Goal: Information Seeking & Learning: Understand process/instructions

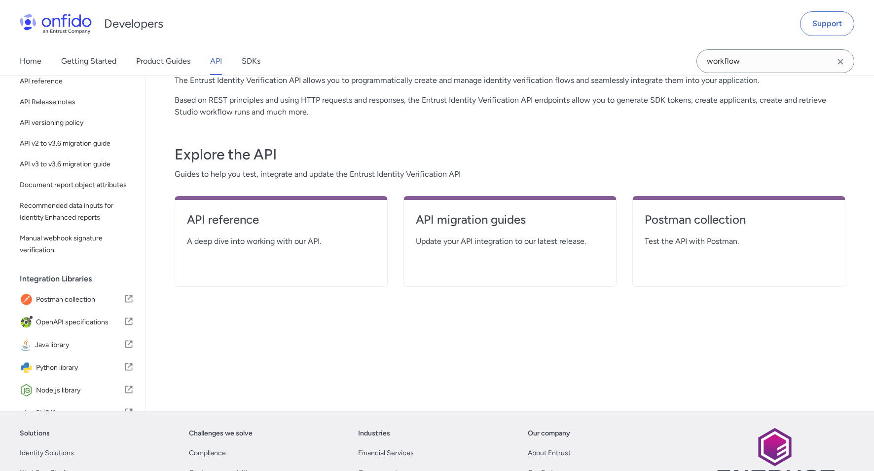
scroll to position [71, 0]
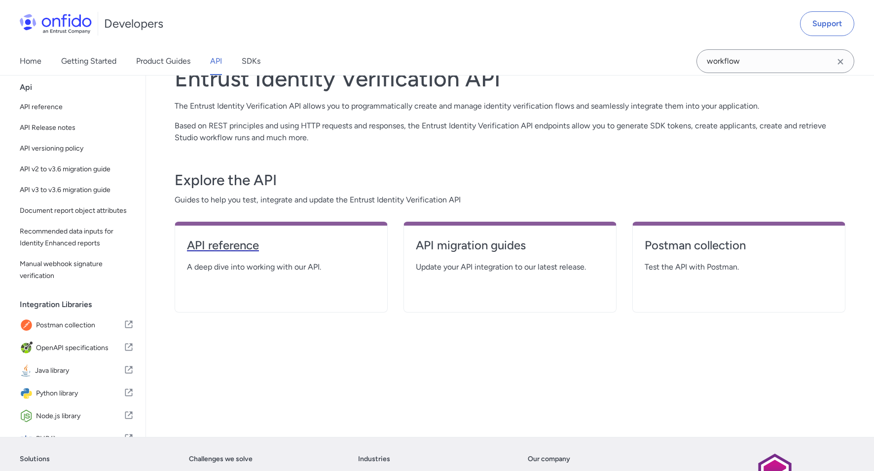
click at [238, 244] on h4 "API reference" at bounding box center [281, 245] width 188 height 16
select select "http"
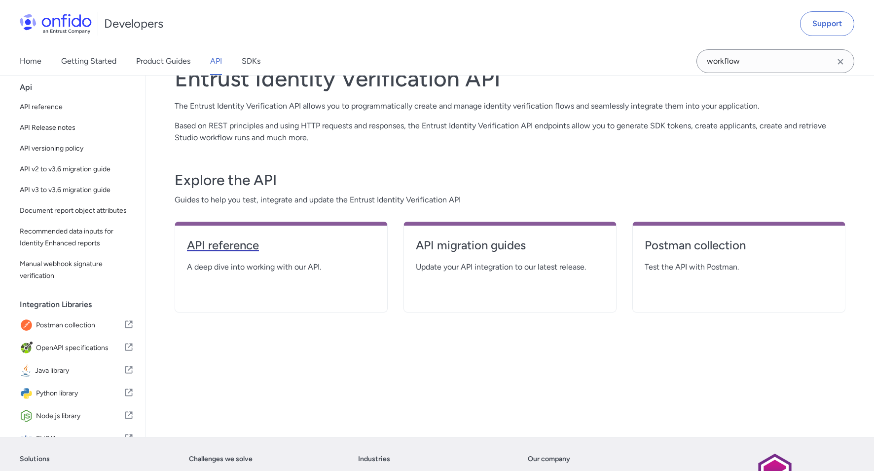
select select "http"
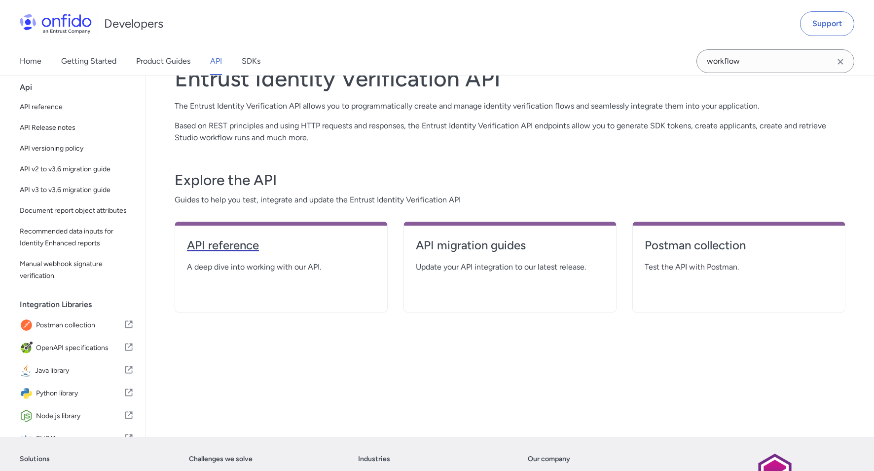
select select "http"
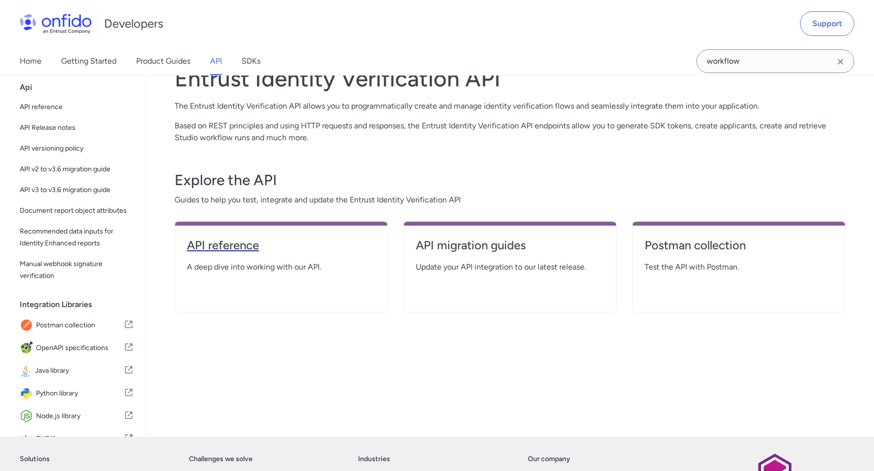
select select "http"
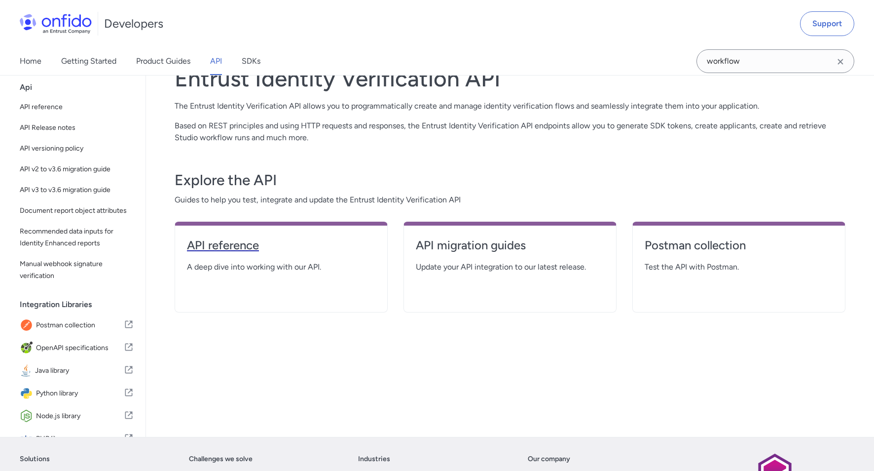
select select "http"
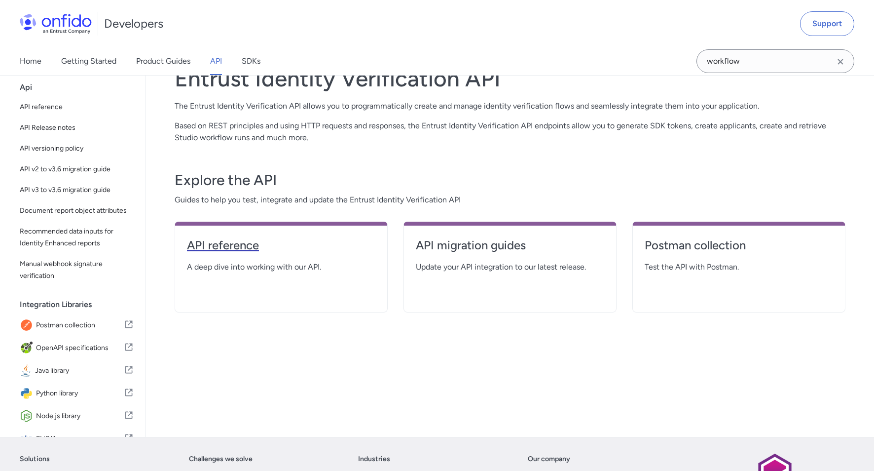
select select "http"
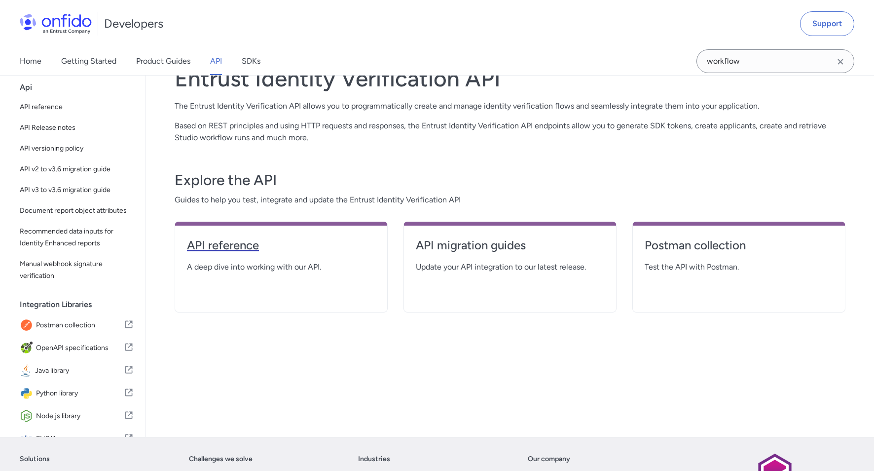
select select "http"
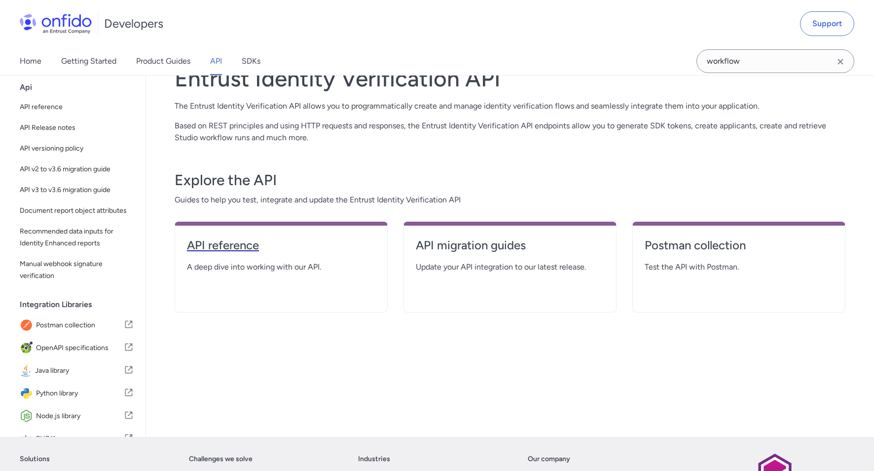
select select "http"
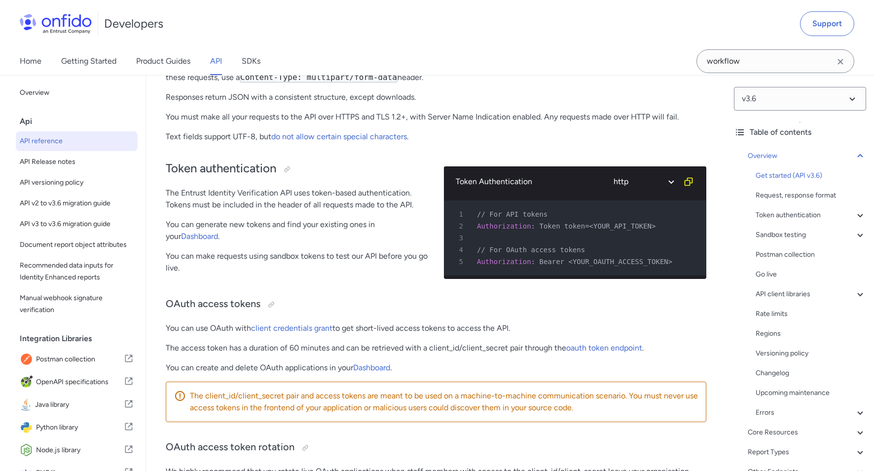
scroll to position [296, 0]
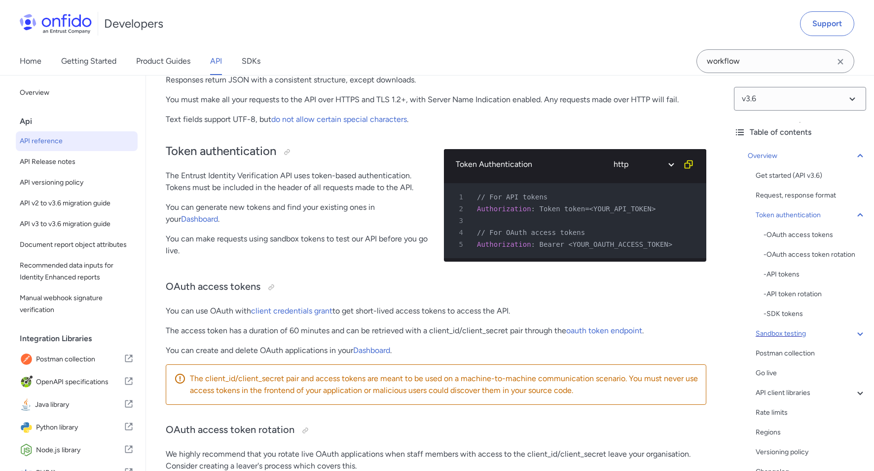
click at [798, 334] on div "Sandbox testing" at bounding box center [811, 334] width 111 height 12
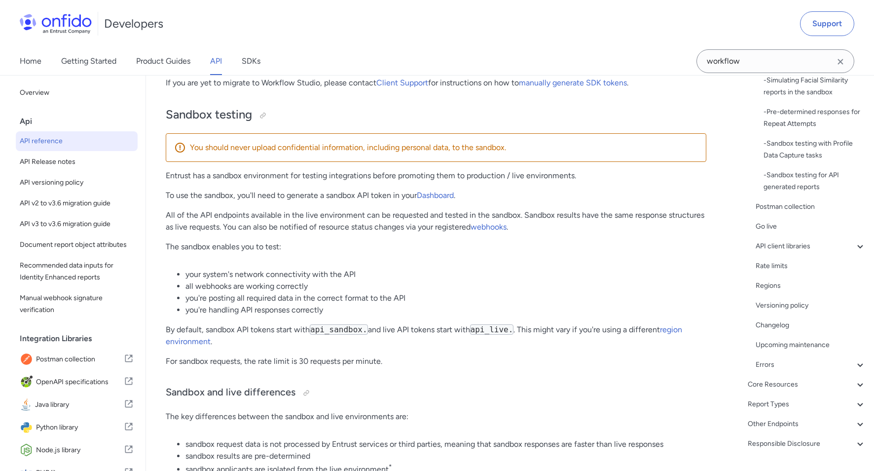
scroll to position [290, 0]
click at [785, 243] on div "API client libraries" at bounding box center [811, 245] width 111 height 12
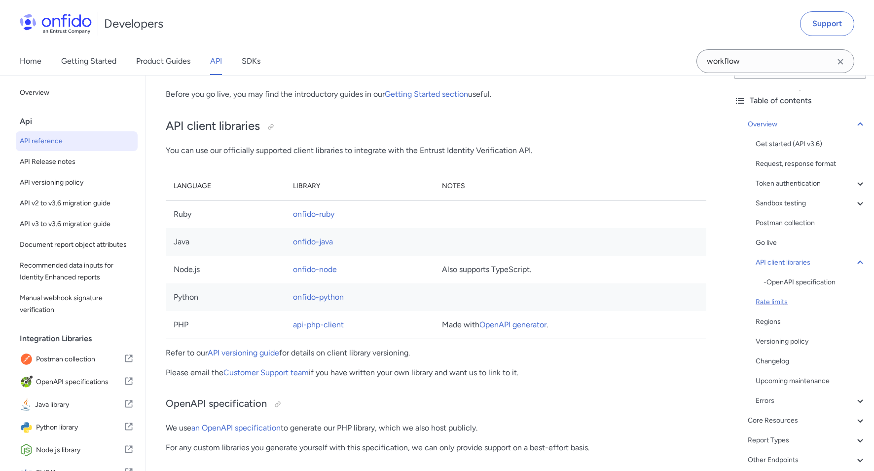
scroll to position [33, 0]
click at [797, 168] on div "Request, response format" at bounding box center [811, 163] width 111 height 12
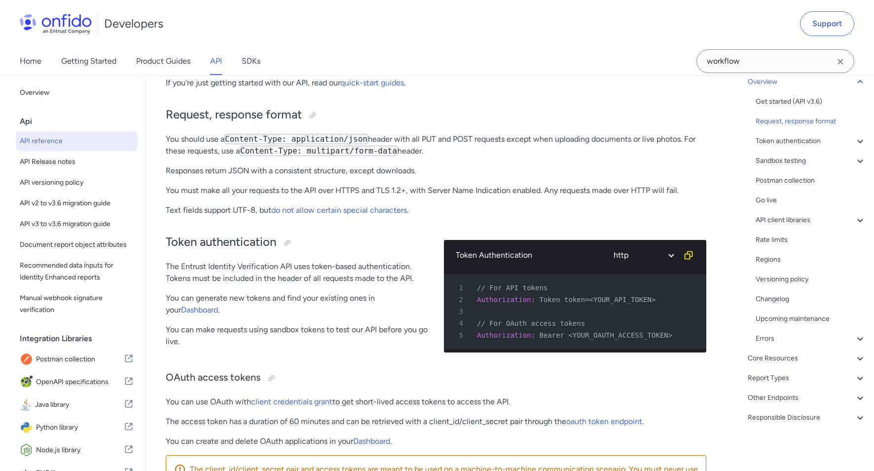
scroll to position [206, 0]
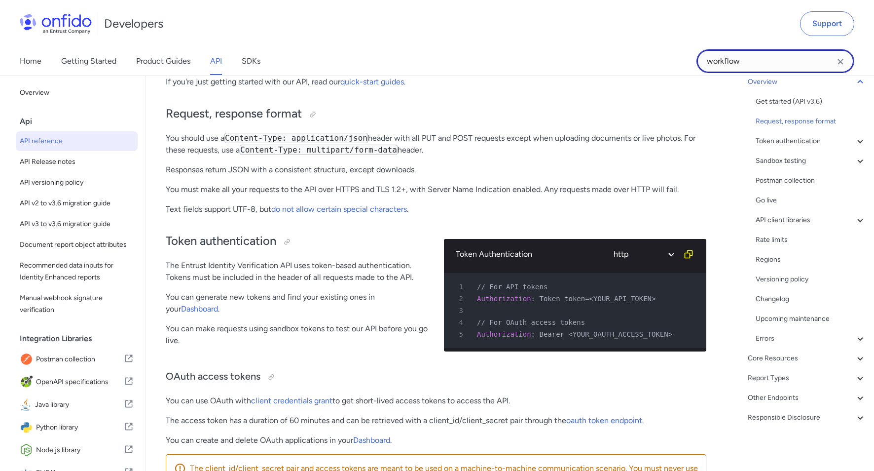
click at [753, 61] on input "workflow" at bounding box center [776, 61] width 158 height 24
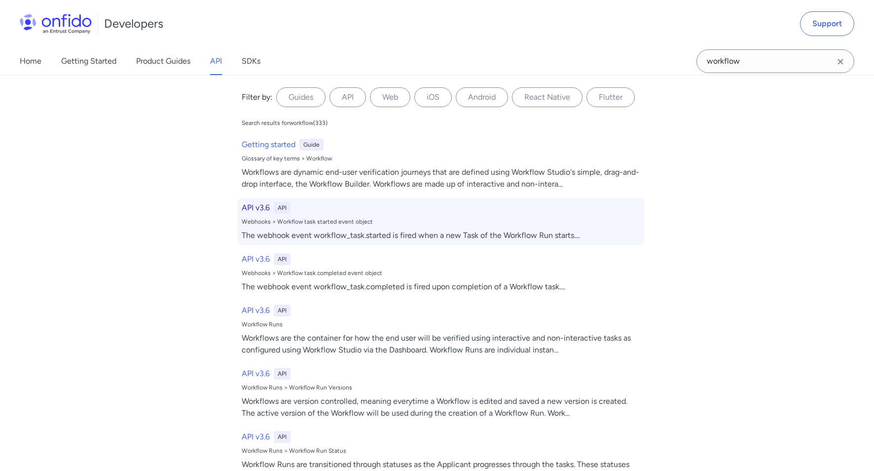
click at [259, 210] on h6 "API v3.6" at bounding box center [256, 208] width 28 height 12
click at [262, 206] on h6 "API v3.6" at bounding box center [256, 208] width 28 height 12
click at [268, 208] on h6 "API v3.6" at bounding box center [256, 208] width 28 height 12
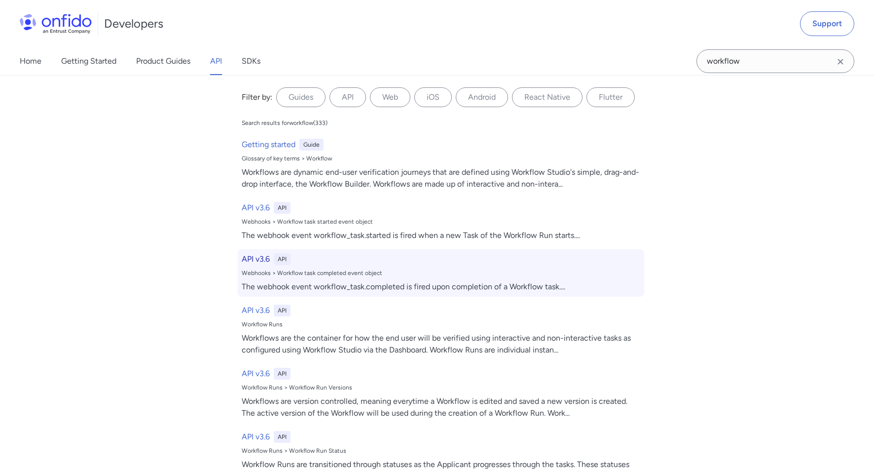
click at [264, 261] on h6 "API v3.6" at bounding box center [256, 259] width 28 height 12
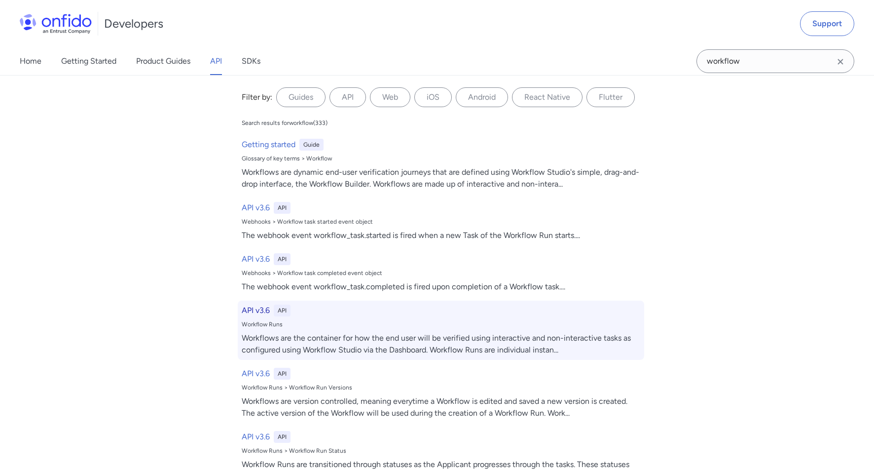
click at [263, 311] on h6 "API v3.6" at bounding box center [256, 310] width 28 height 12
click at [264, 309] on h6 "API v3.6" at bounding box center [256, 310] width 28 height 12
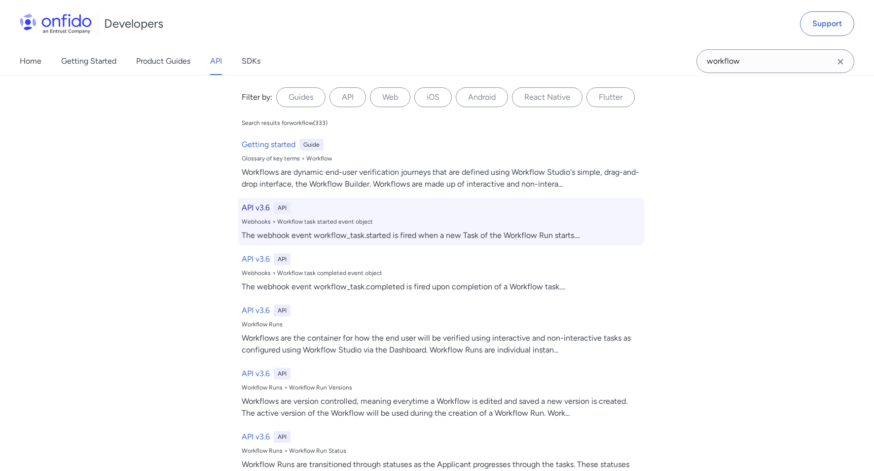
click at [269, 209] on h6 "API v3.6" at bounding box center [256, 208] width 28 height 12
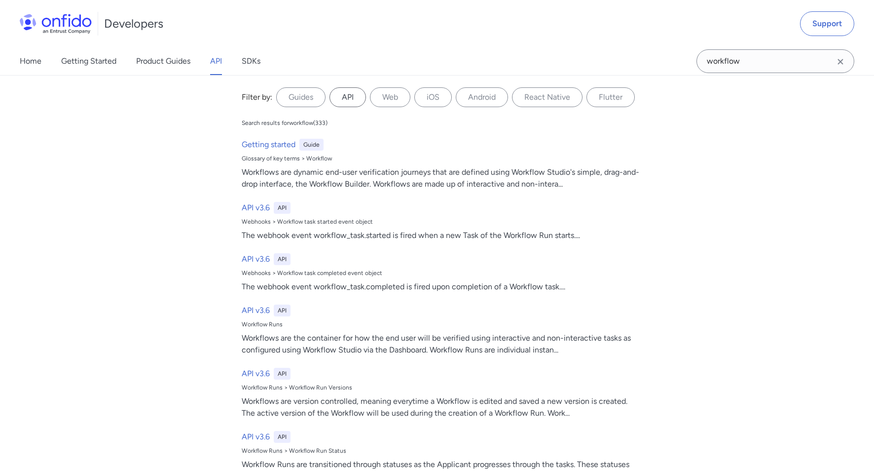
click at [341, 102] on label "API" at bounding box center [348, 97] width 37 height 20
click at [0, 0] on input "API" at bounding box center [0, 0] width 0 height 0
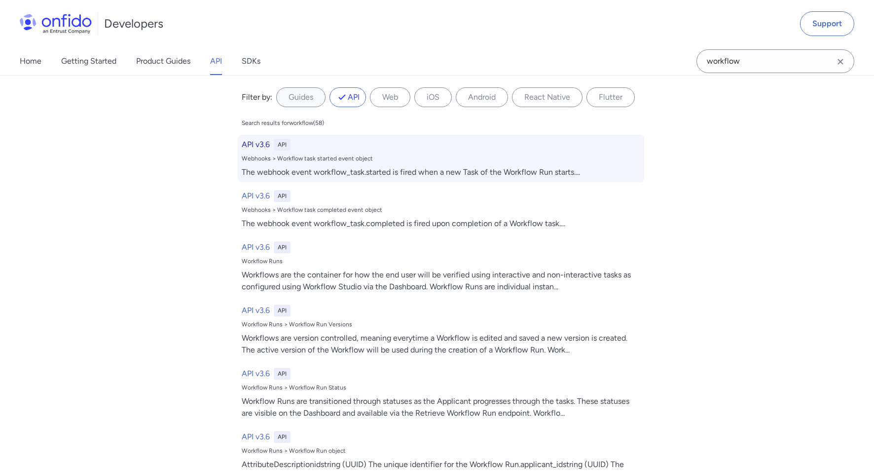
click at [267, 143] on h6 "API v3.6" at bounding box center [256, 145] width 28 height 12
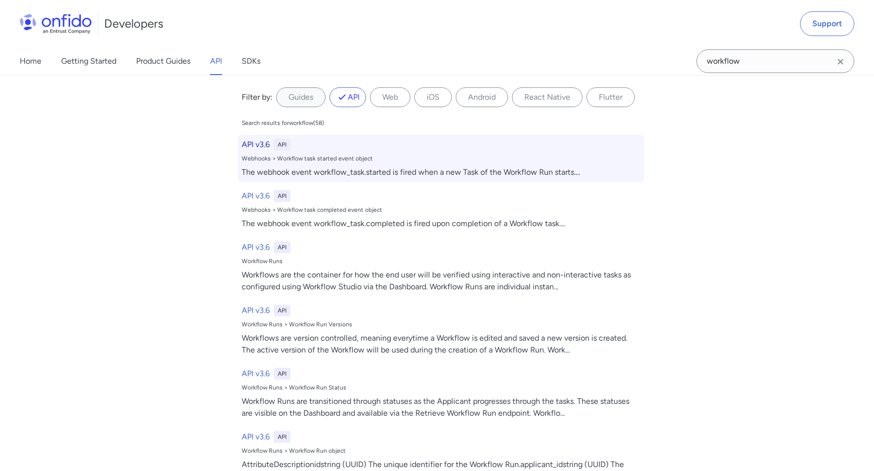
click at [267, 143] on h6 "API v3.6" at bounding box center [256, 145] width 28 height 12
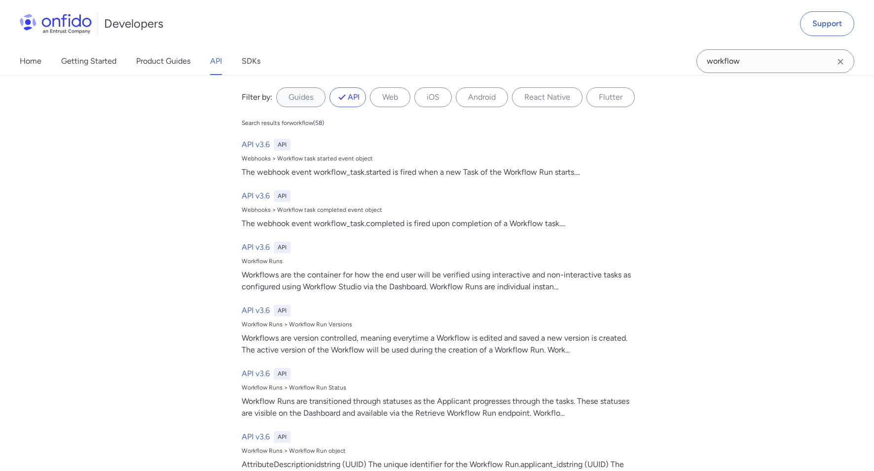
click at [843, 61] on icon "Clear search field button" at bounding box center [841, 62] width 12 height 12
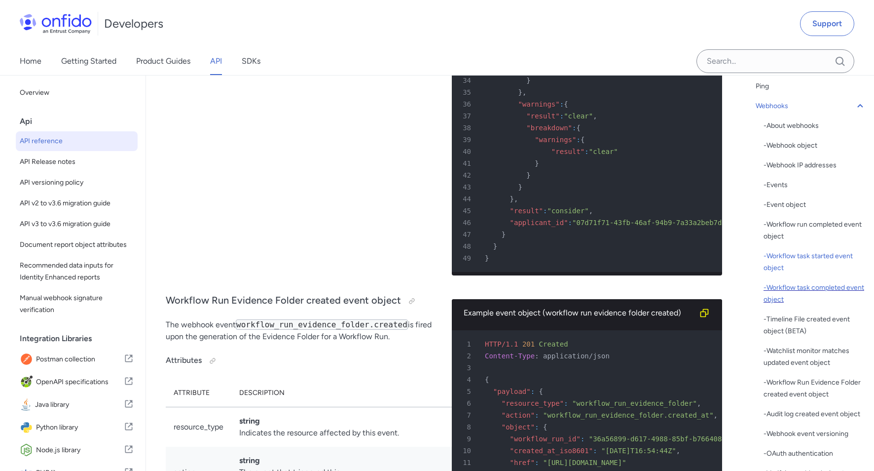
scroll to position [0, 0]
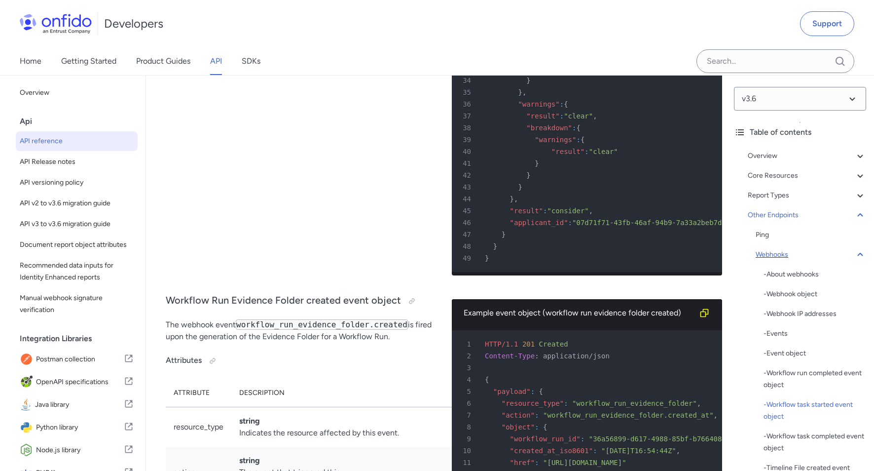
click at [860, 253] on icon at bounding box center [860, 254] width 5 height 3
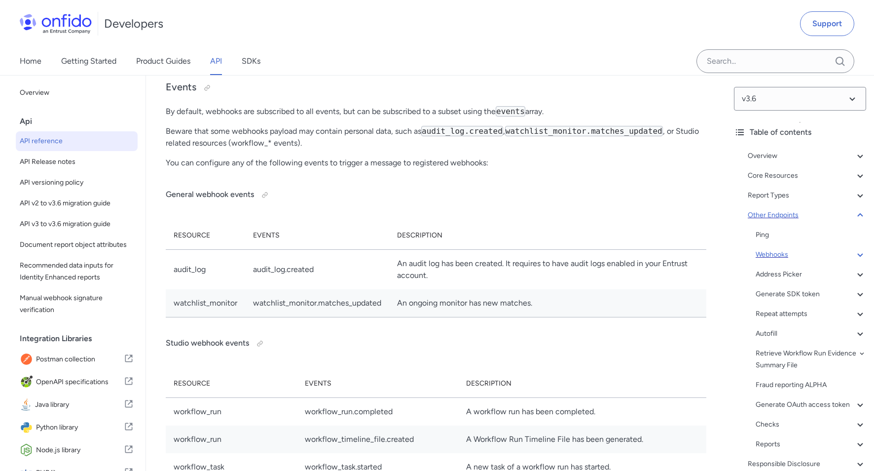
click at [822, 215] on div "Other Endpoints" at bounding box center [807, 215] width 118 height 12
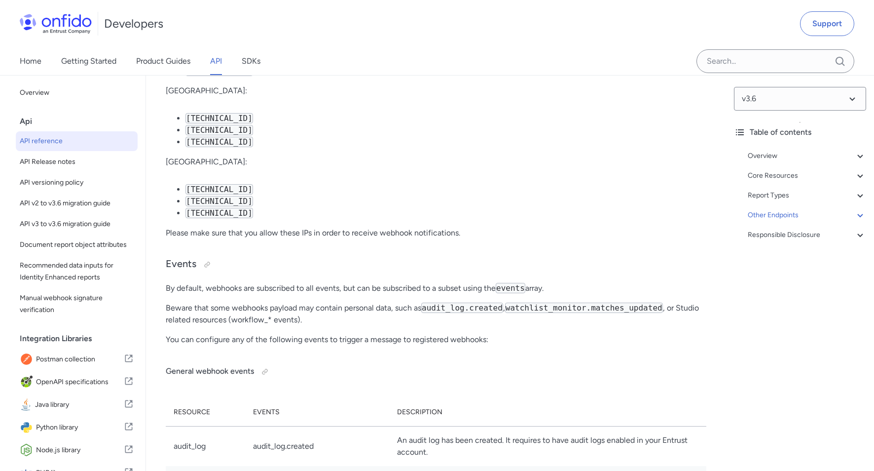
scroll to position [1060, 0]
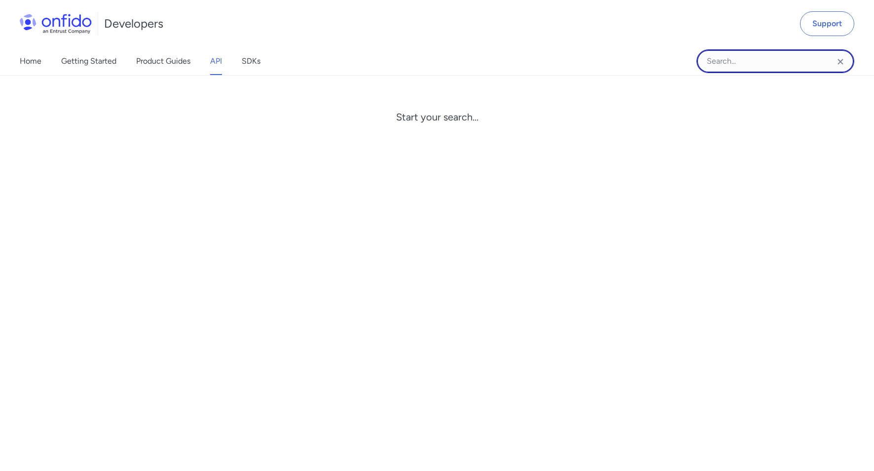
click at [760, 60] on input "Onfido search input field" at bounding box center [776, 61] width 158 height 24
type input "workflow"
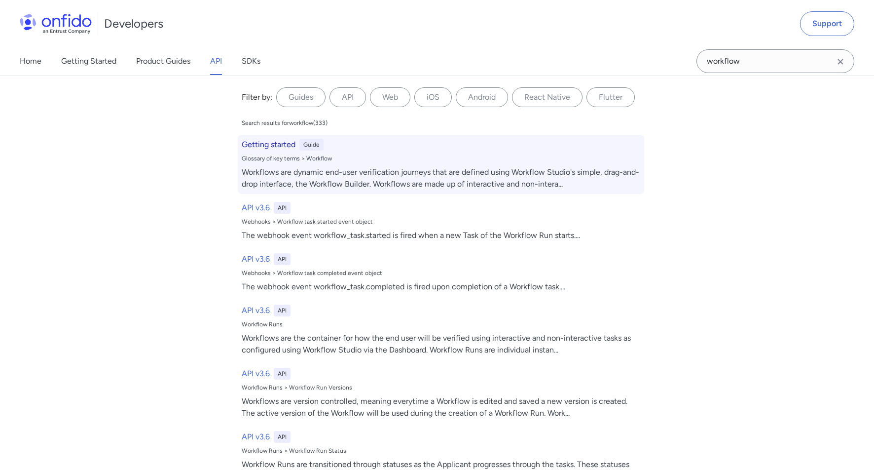
click at [284, 143] on h6 "Getting started" at bounding box center [269, 145] width 54 height 12
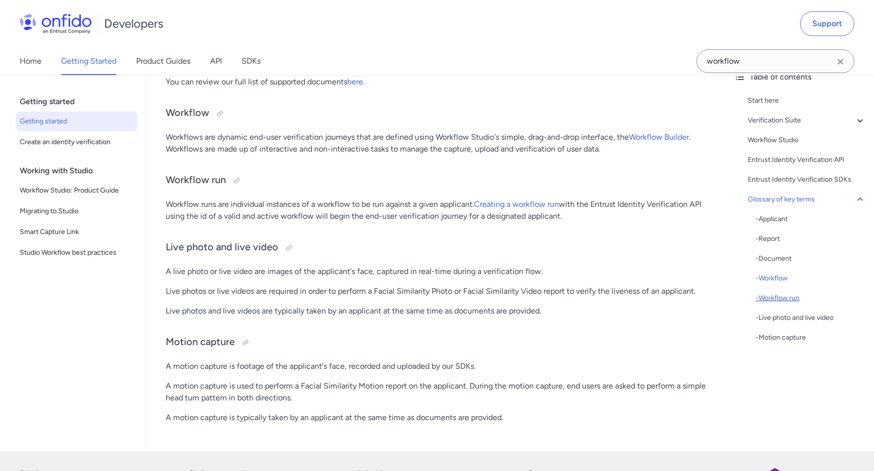
click at [779, 296] on div "- Workflow run" at bounding box center [811, 298] width 111 height 12
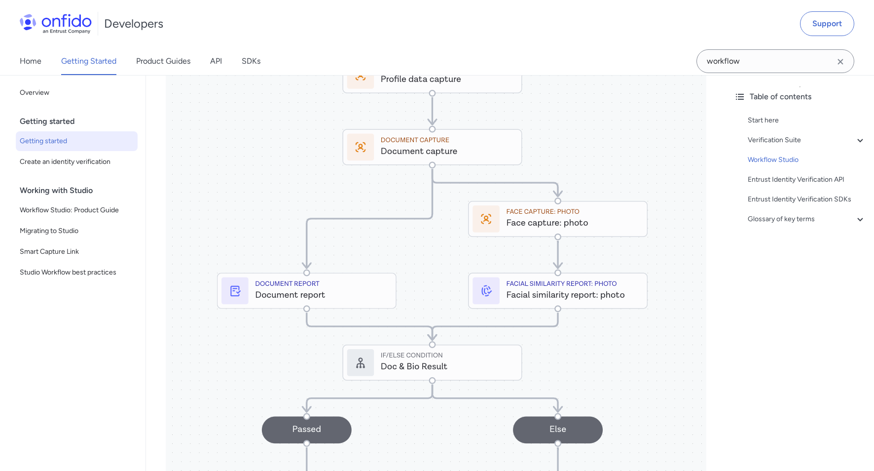
scroll to position [1270, 0]
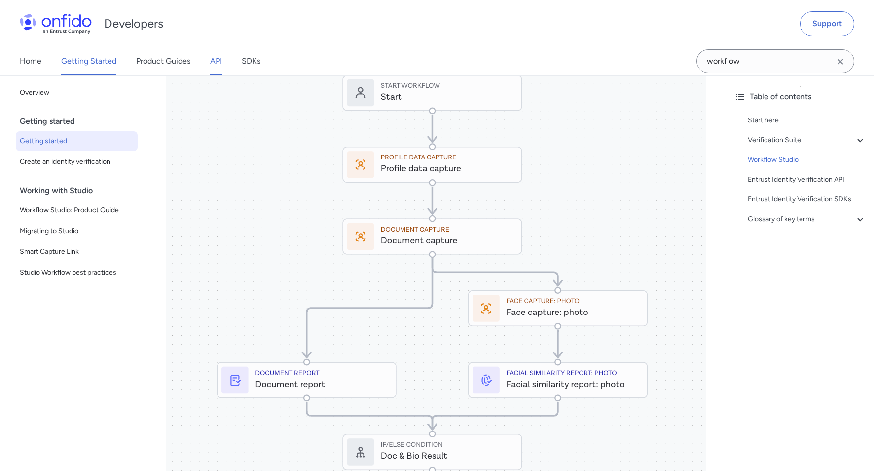
click at [217, 63] on link "API" at bounding box center [216, 61] width 12 height 28
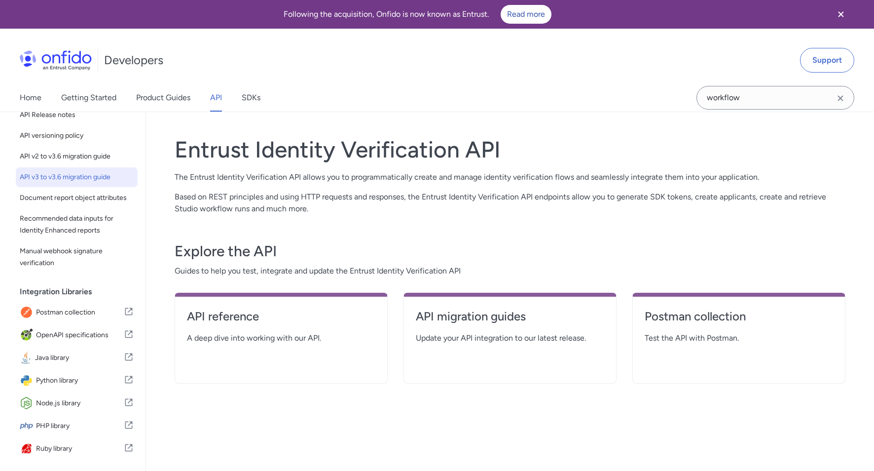
scroll to position [82, 0]
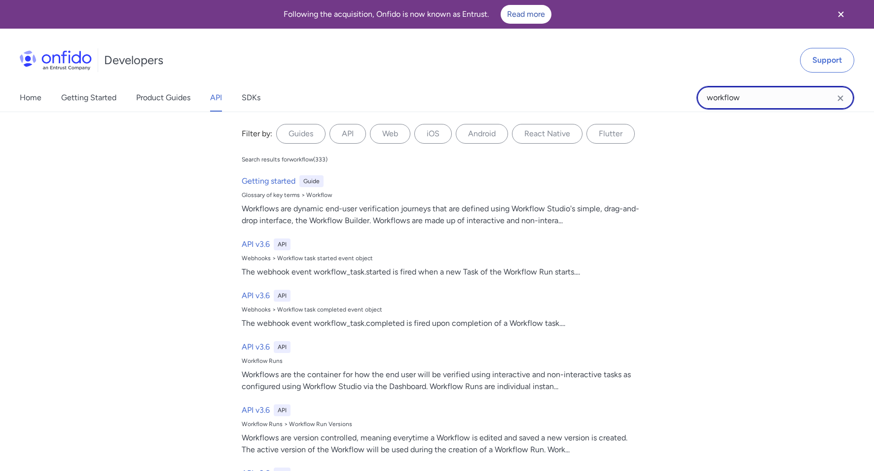
click at [759, 101] on input "workflow" at bounding box center [776, 98] width 158 height 24
click at [349, 138] on label "API" at bounding box center [348, 134] width 37 height 20
click at [0, 0] on input "API" at bounding box center [0, 0] width 0 height 0
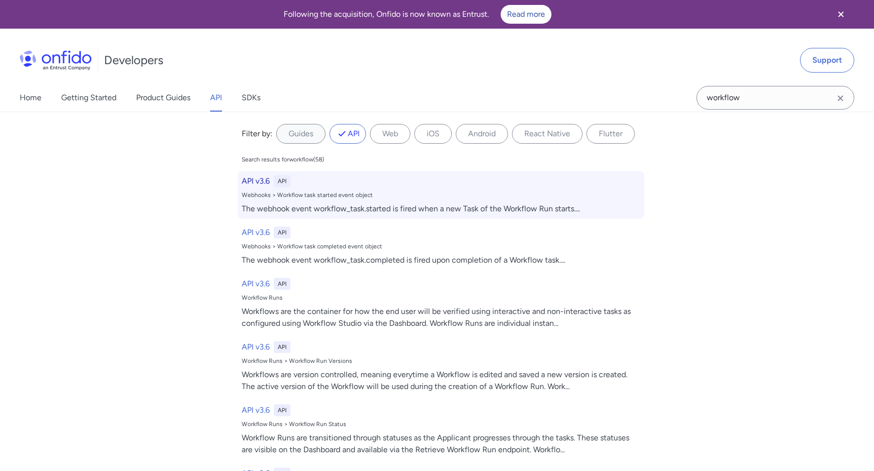
click at [254, 179] on h6 "API v3.6" at bounding box center [256, 181] width 28 height 12
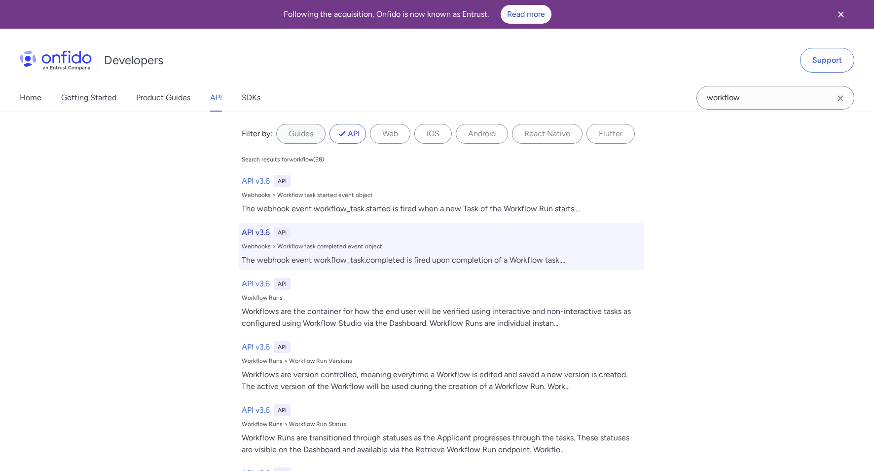
select select "http"
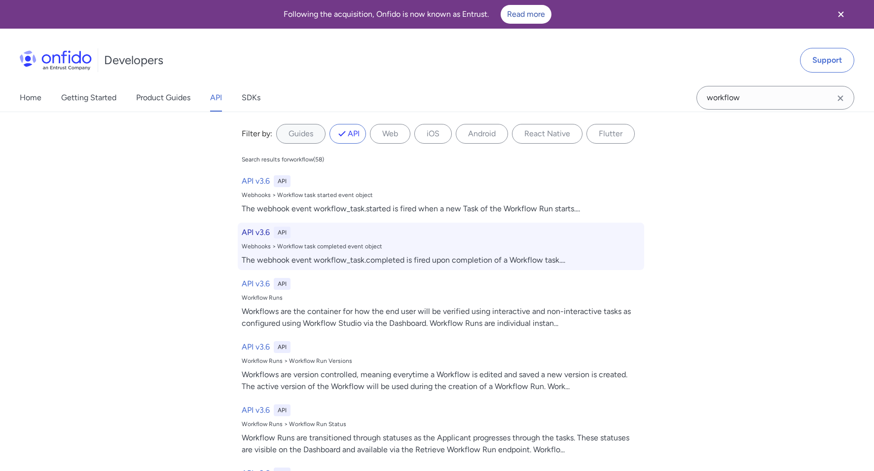
select select "http"
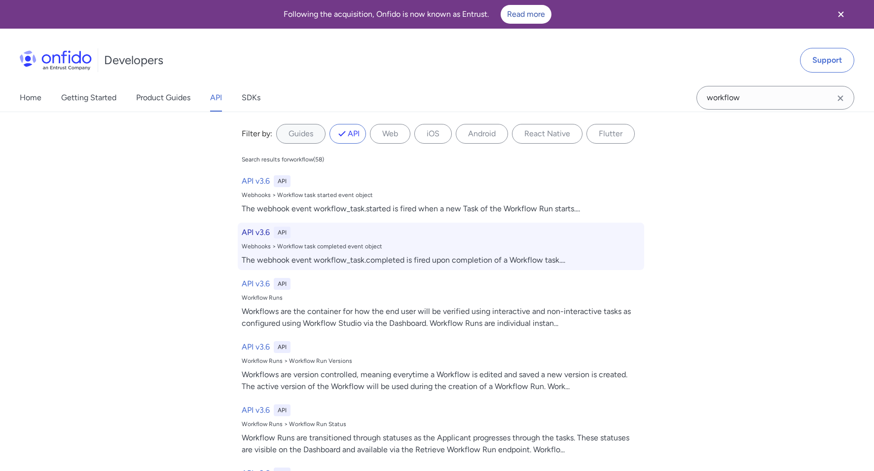
select select "http"
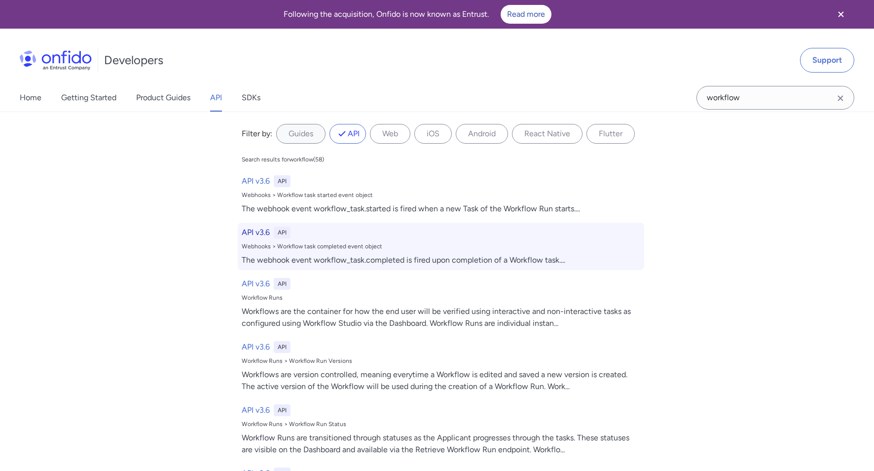
select select "http"
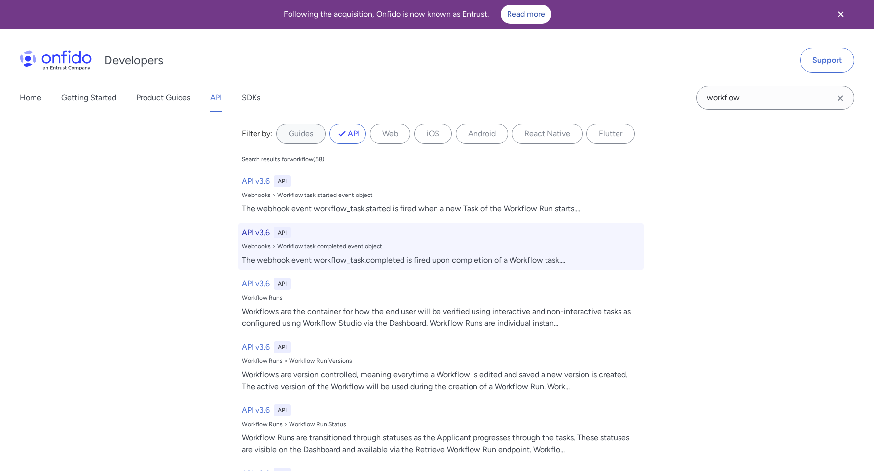
select select "http"
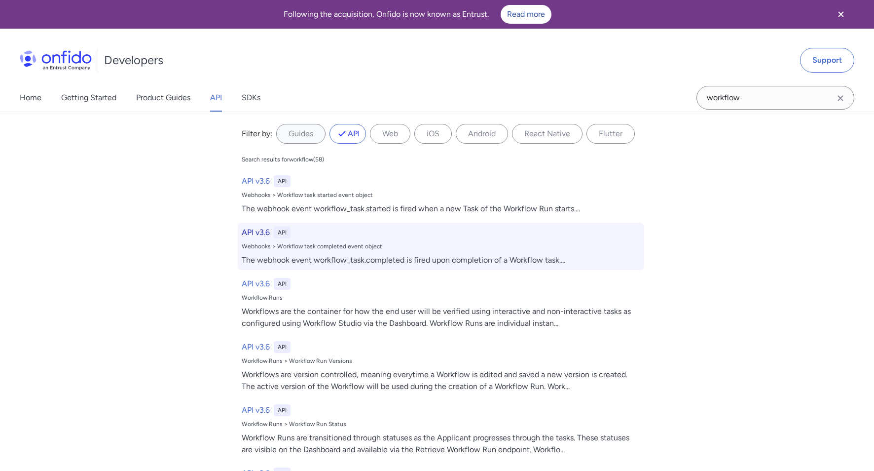
select select "http"
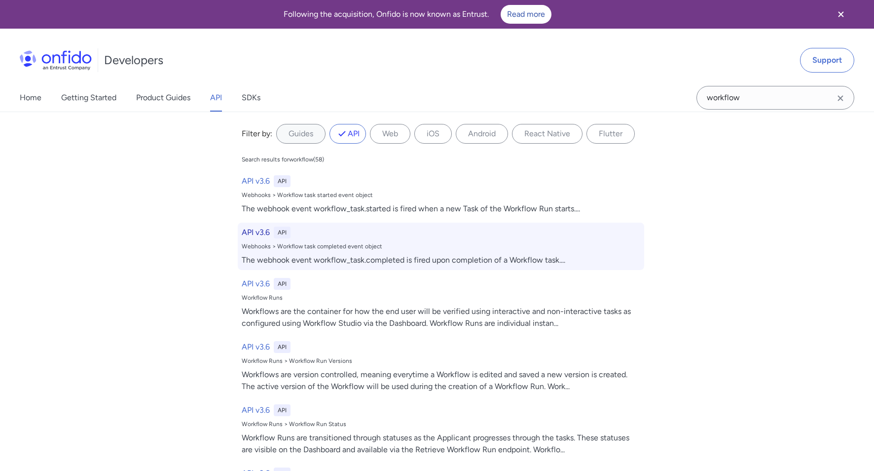
select select "http"
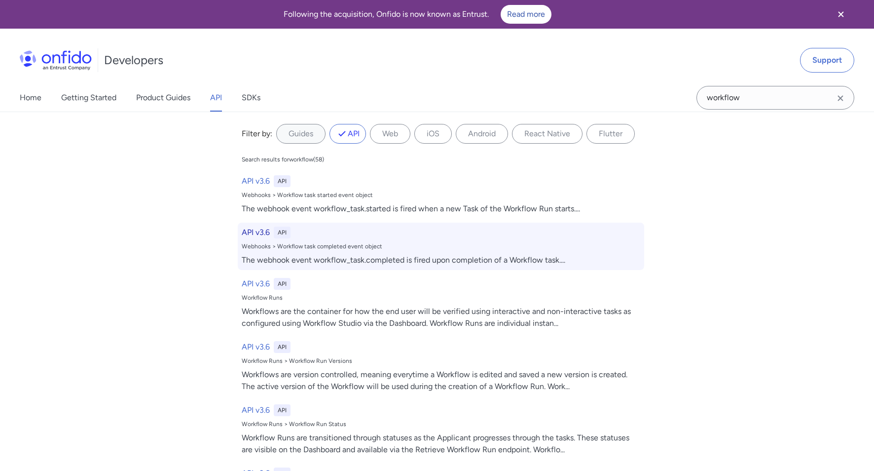
select select "http"
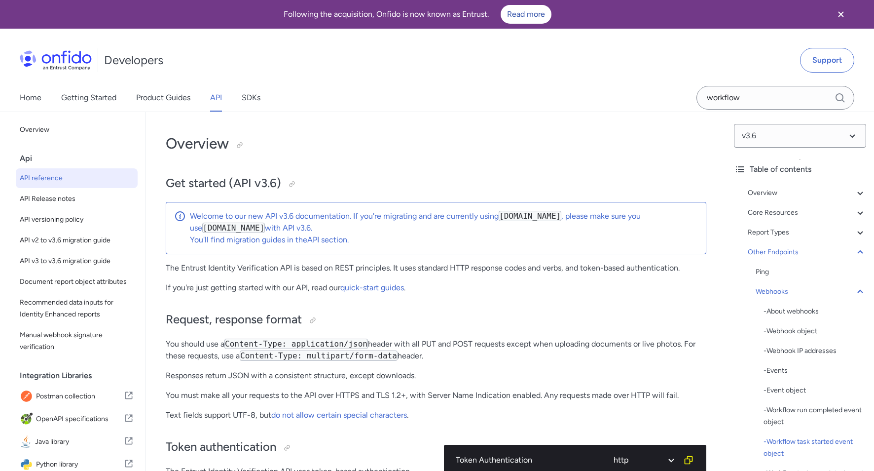
scroll to position [80817, 0]
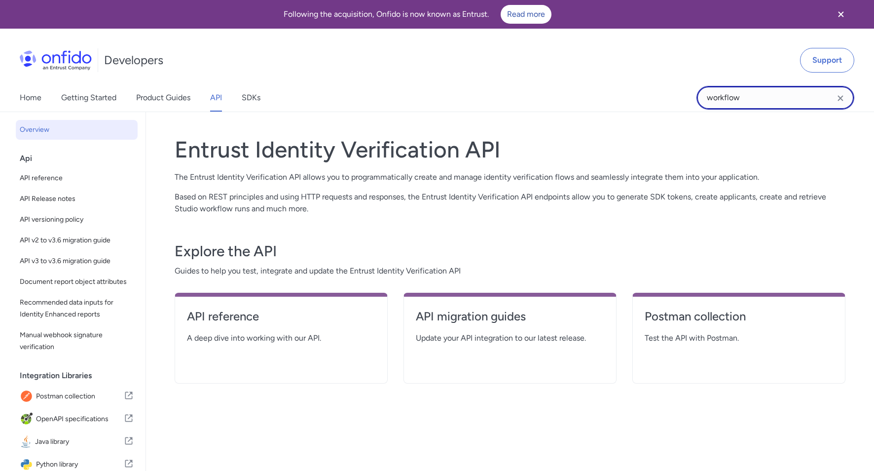
click at [772, 105] on input "workflow" at bounding box center [776, 98] width 158 height 24
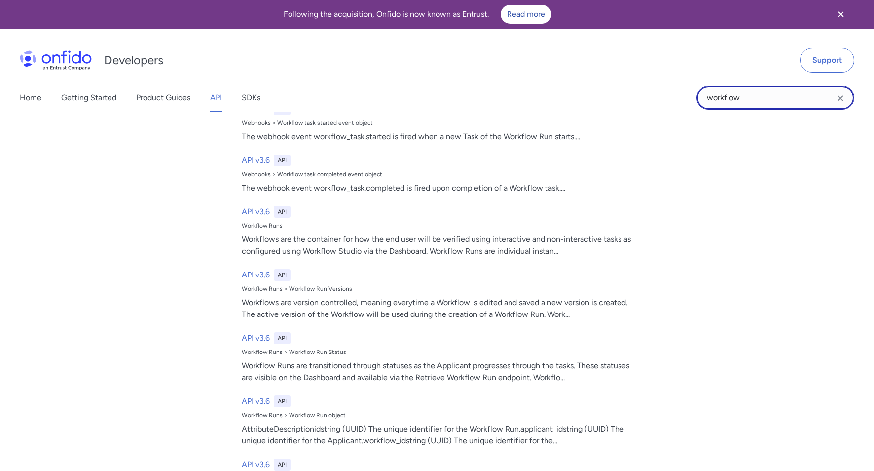
scroll to position [138, 0]
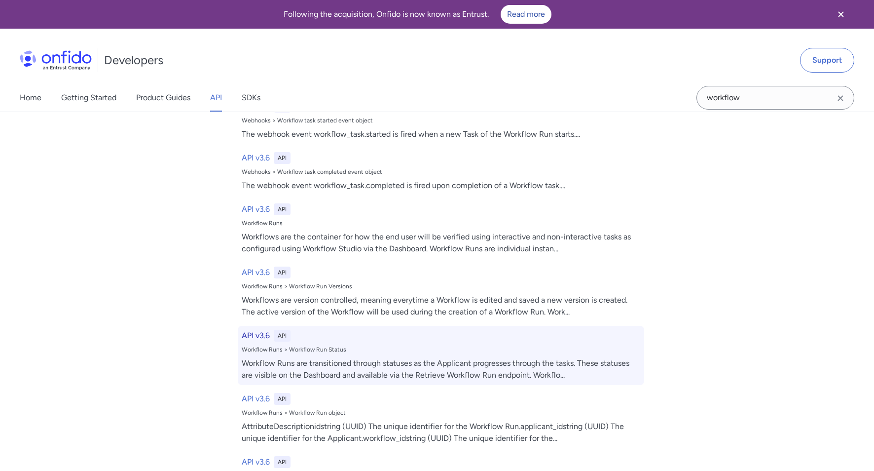
click at [262, 340] on h6 "API v3.6" at bounding box center [256, 336] width 28 height 12
click at [261, 357] on div "Workflow Runs are transitioned through statuses as the Applicant progresses thr…" at bounding box center [441, 369] width 399 height 24
select select "http"
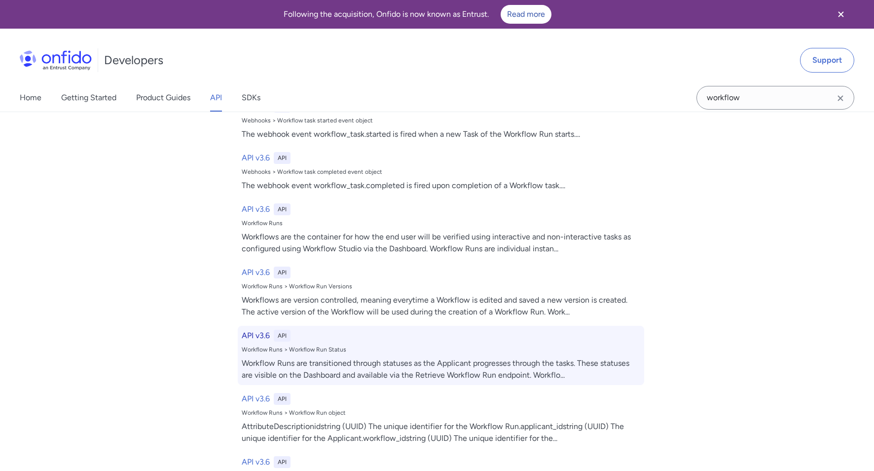
select select "http"
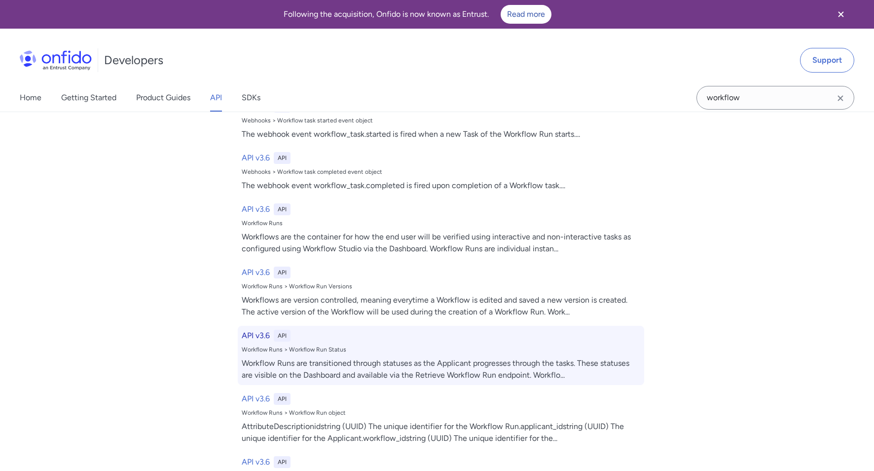
select select "http"
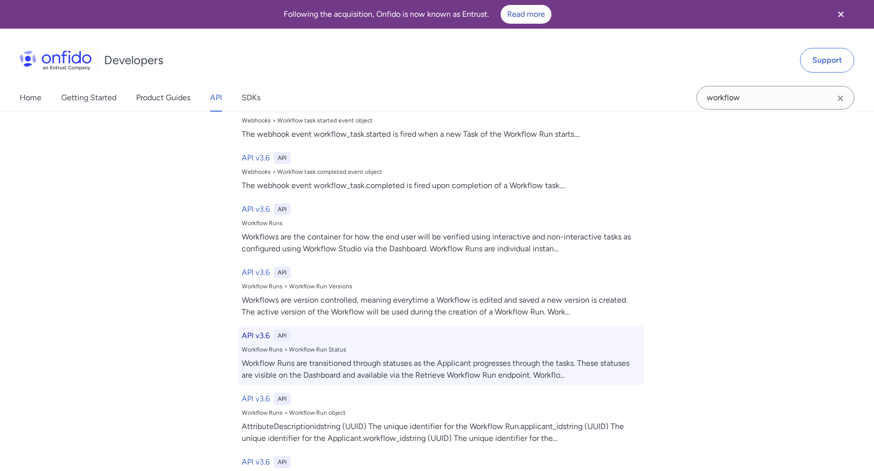
select select "http"
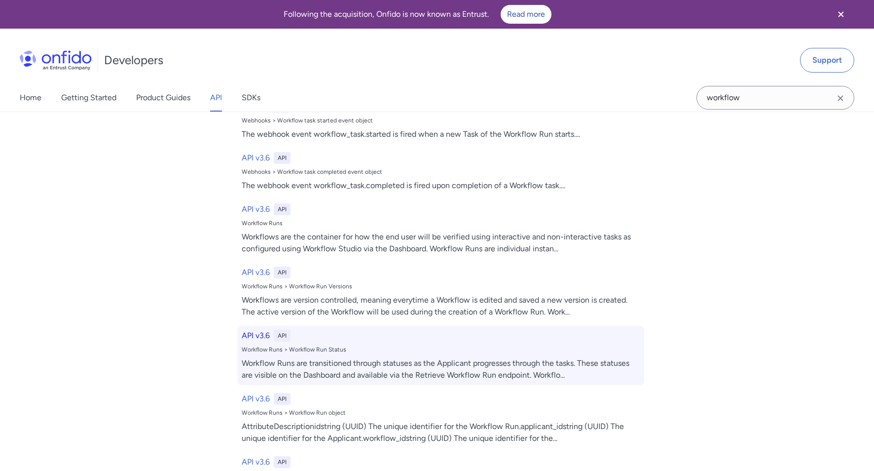
select select "http"
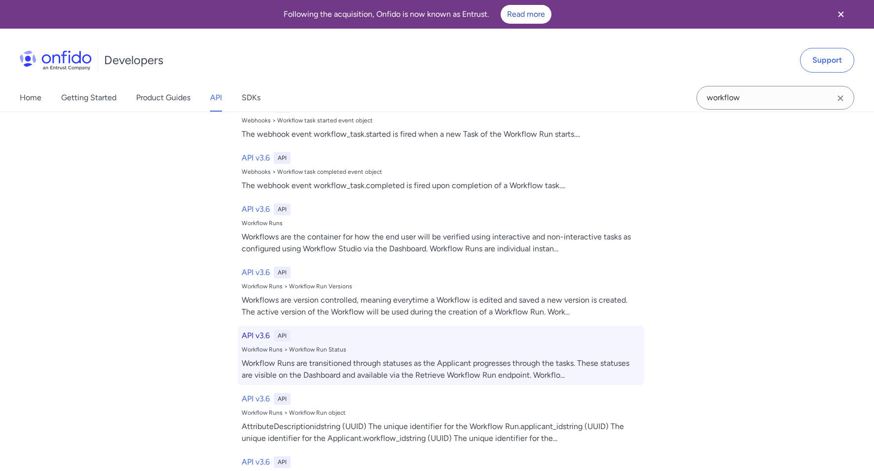
select select "http"
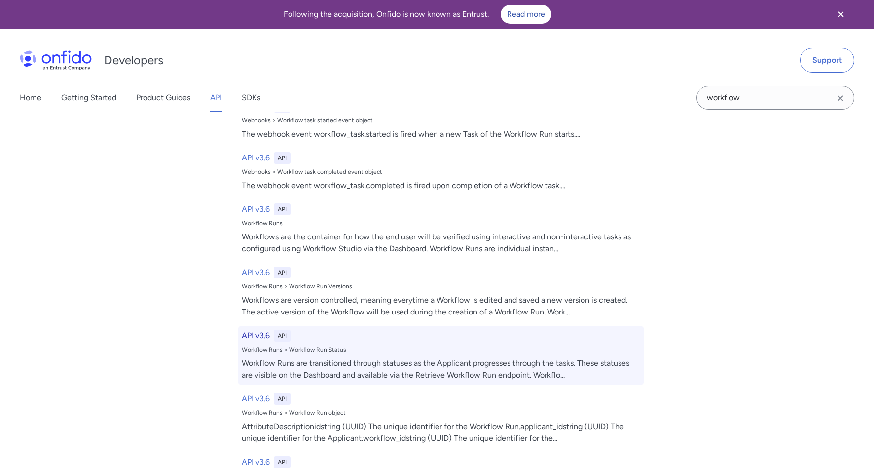
select select "http"
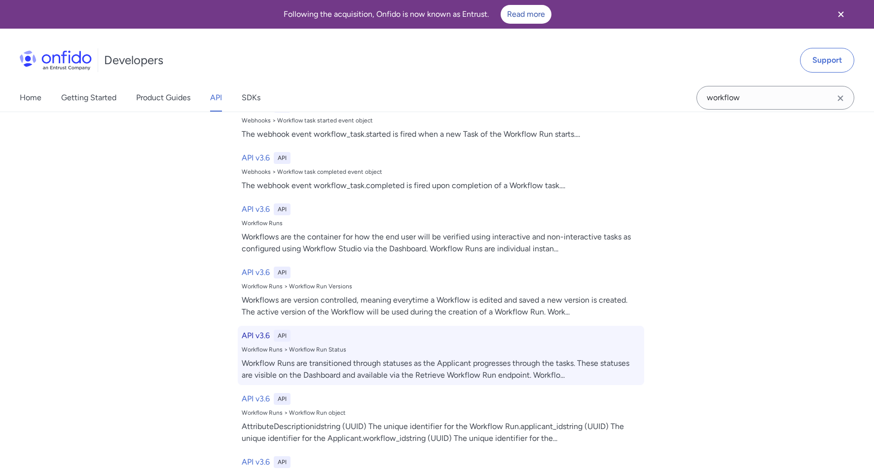
select select "http"
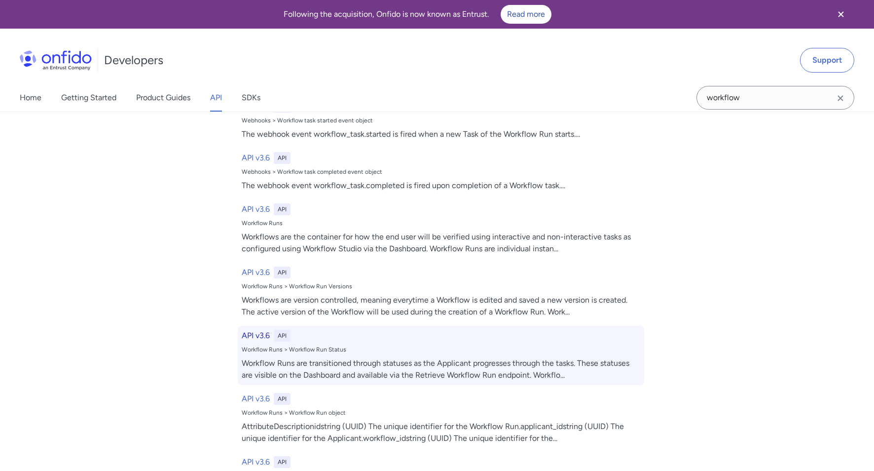
click at [261, 357] on div "Workflow Runs are transitioned through statuses as the Applicant progresses thr…" at bounding box center [441, 369] width 399 height 24
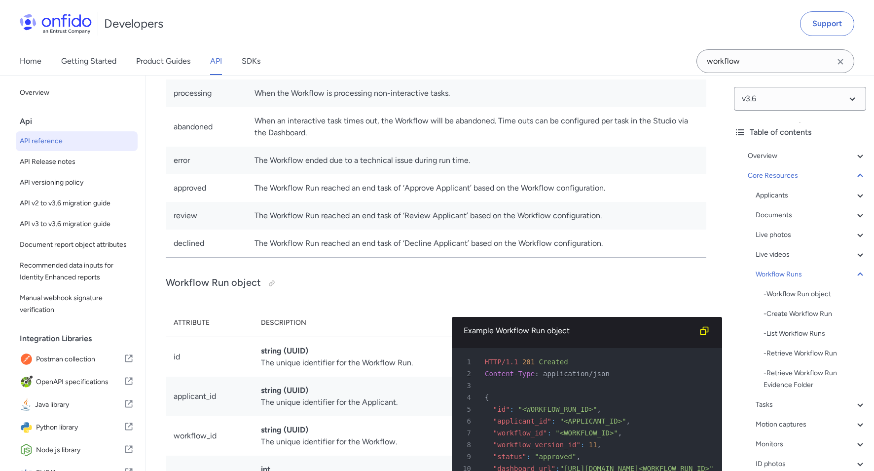
scroll to position [21965, 0]
click at [781, 359] on div "- Retrieve Workflow Run" at bounding box center [815, 353] width 103 height 12
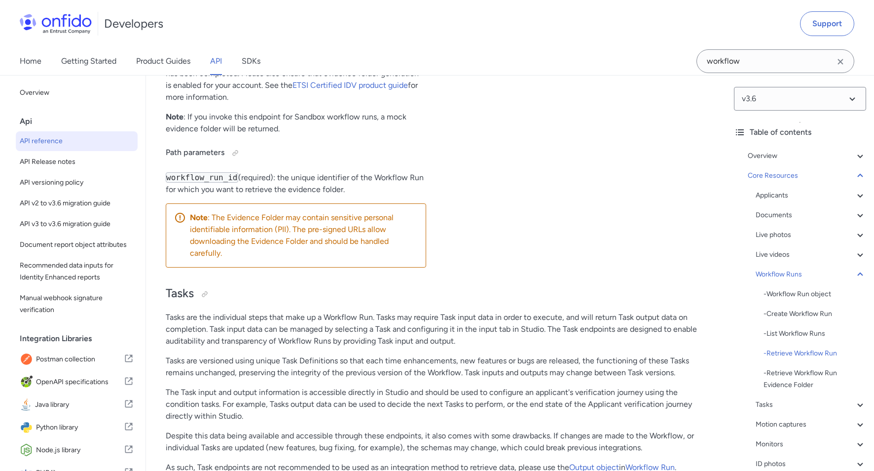
scroll to position [25580, 0]
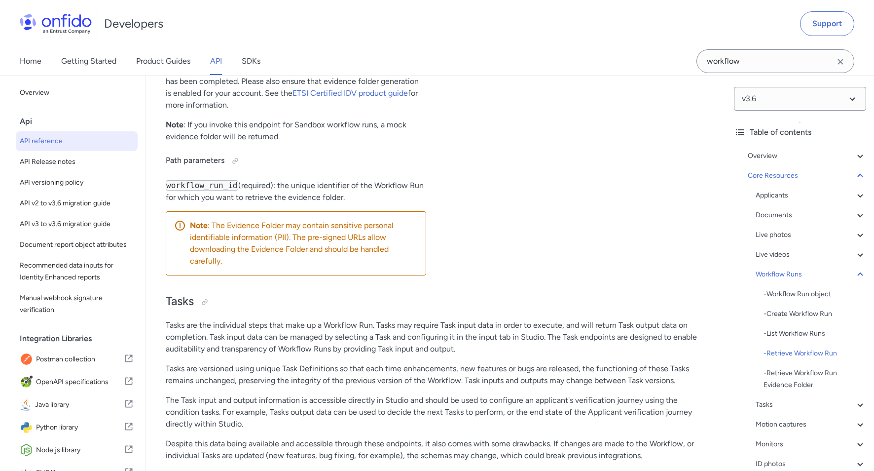
drag, startPoint x: 362, startPoint y: 182, endPoint x: 247, endPoint y: 177, distance: 115.1
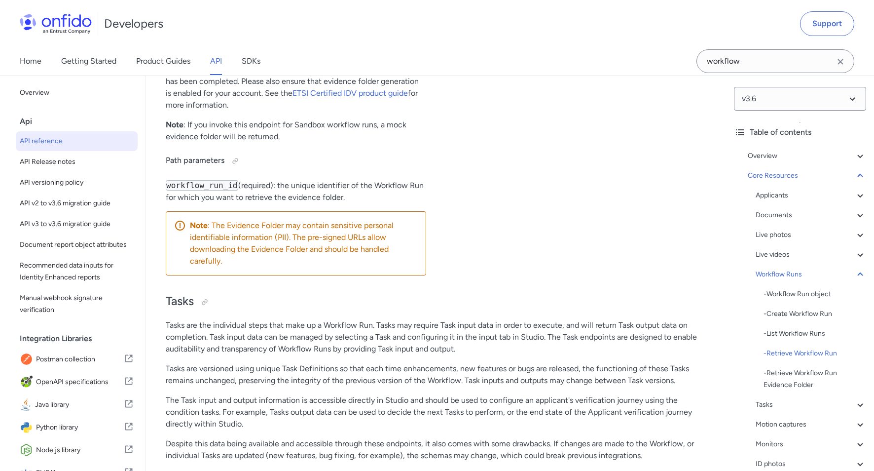
copy div "/v3.6/workflow_runs/{workflow_run_id}"
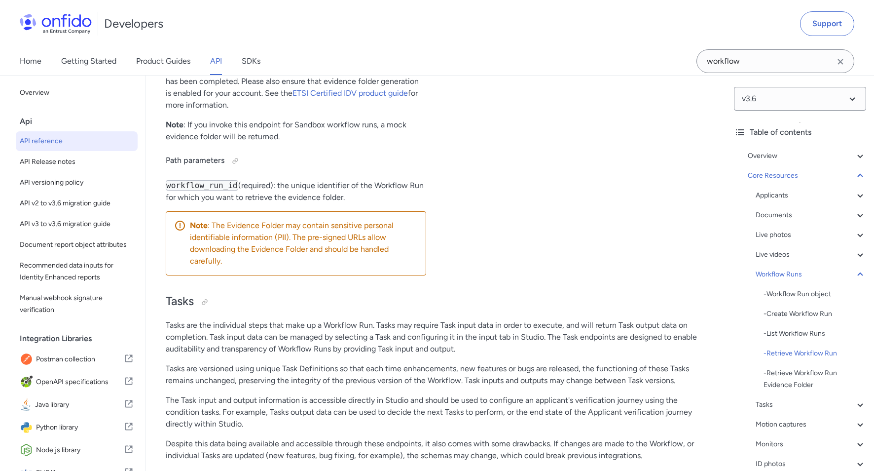
drag, startPoint x: 223, startPoint y: 182, endPoint x: 359, endPoint y: 177, distance: 136.3
